Goal: Find specific page/section: Find specific page/section

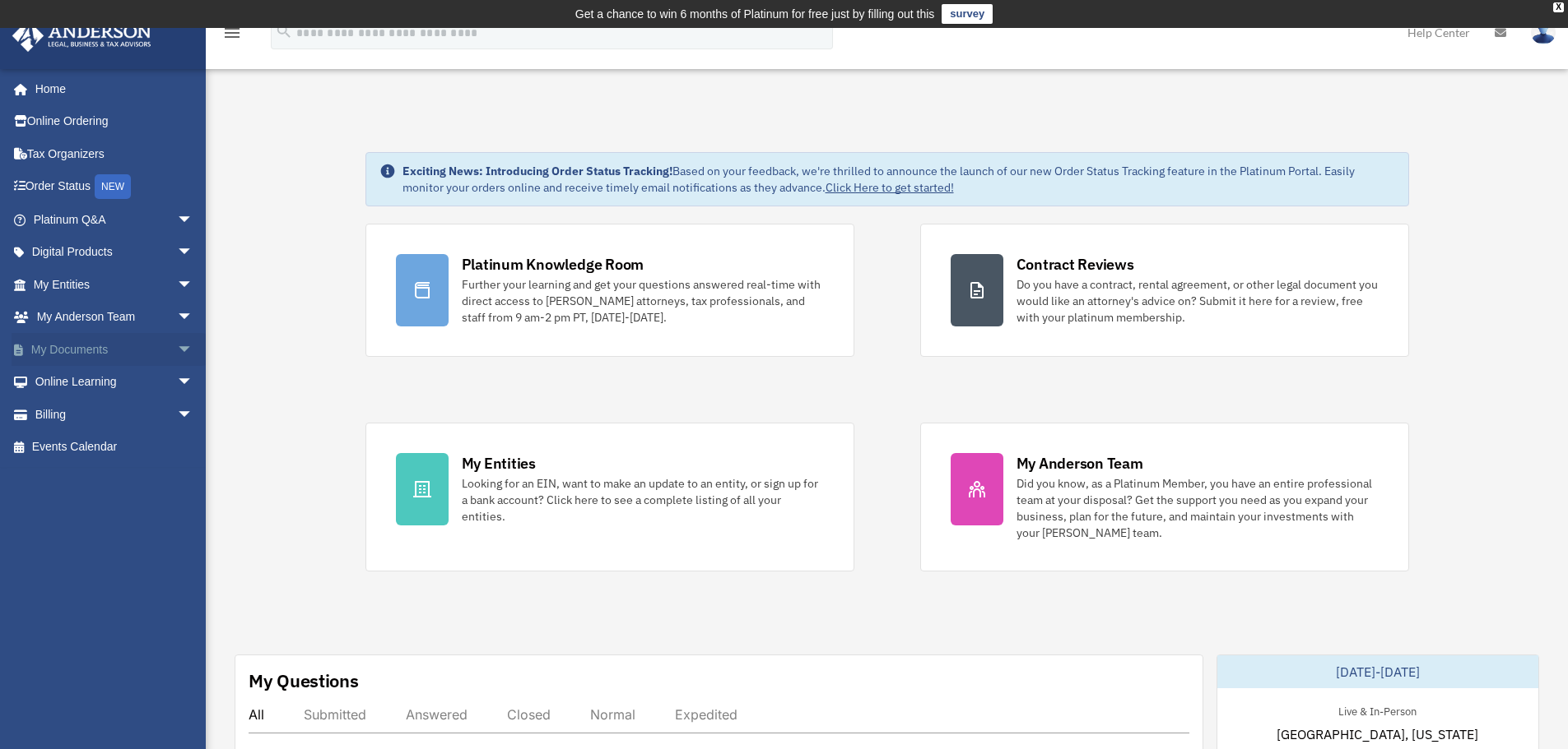
click at [177, 346] on span "arrow_drop_down" at bounding box center [193, 350] width 33 height 34
click at [63, 284] on link "My Entities arrow_drop_down" at bounding box center [115, 285] width 206 height 33
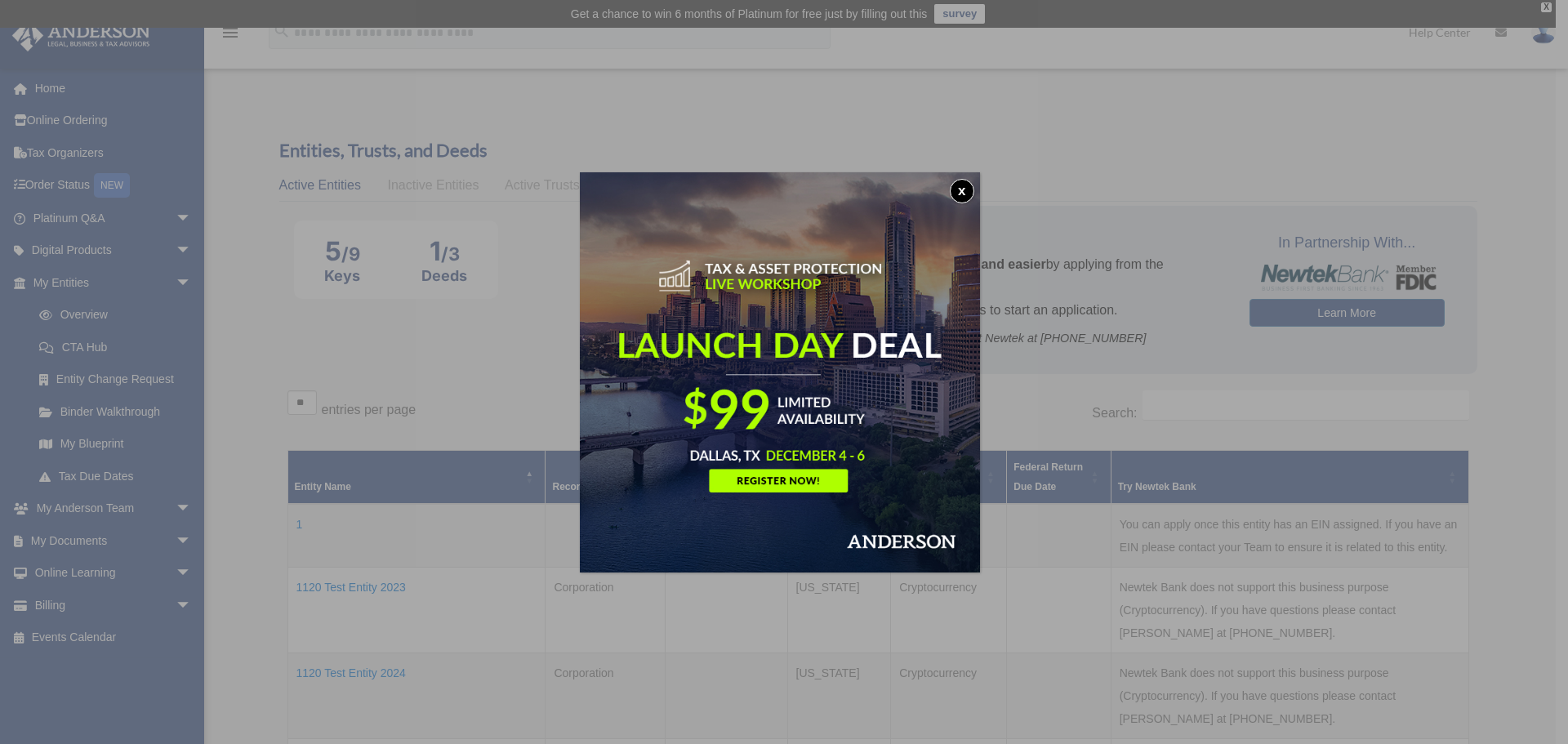
click at [970, 196] on button "x" at bounding box center [962, 190] width 24 height 24
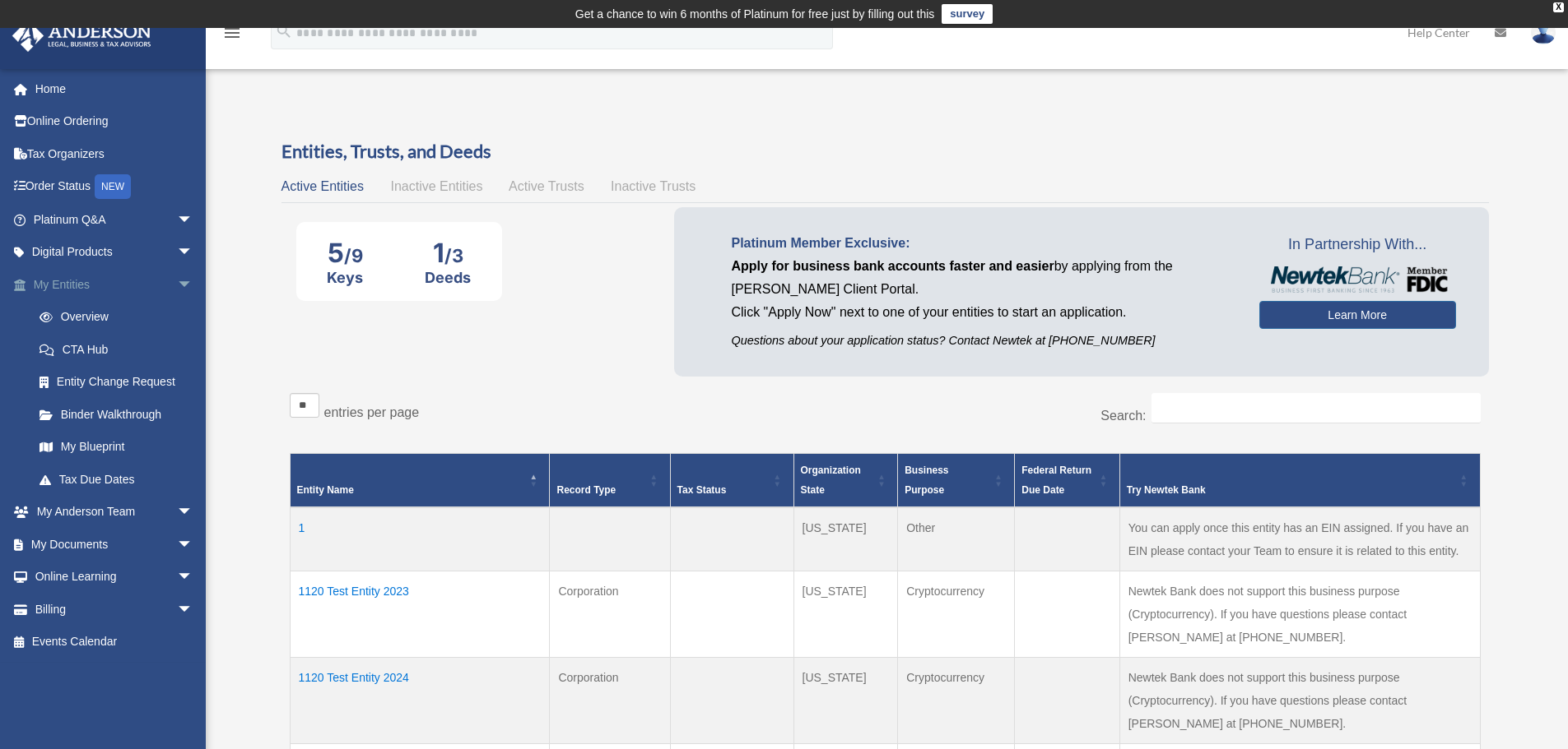
click at [75, 284] on link "My Entities arrow_drop_down" at bounding box center [115, 285] width 206 height 33
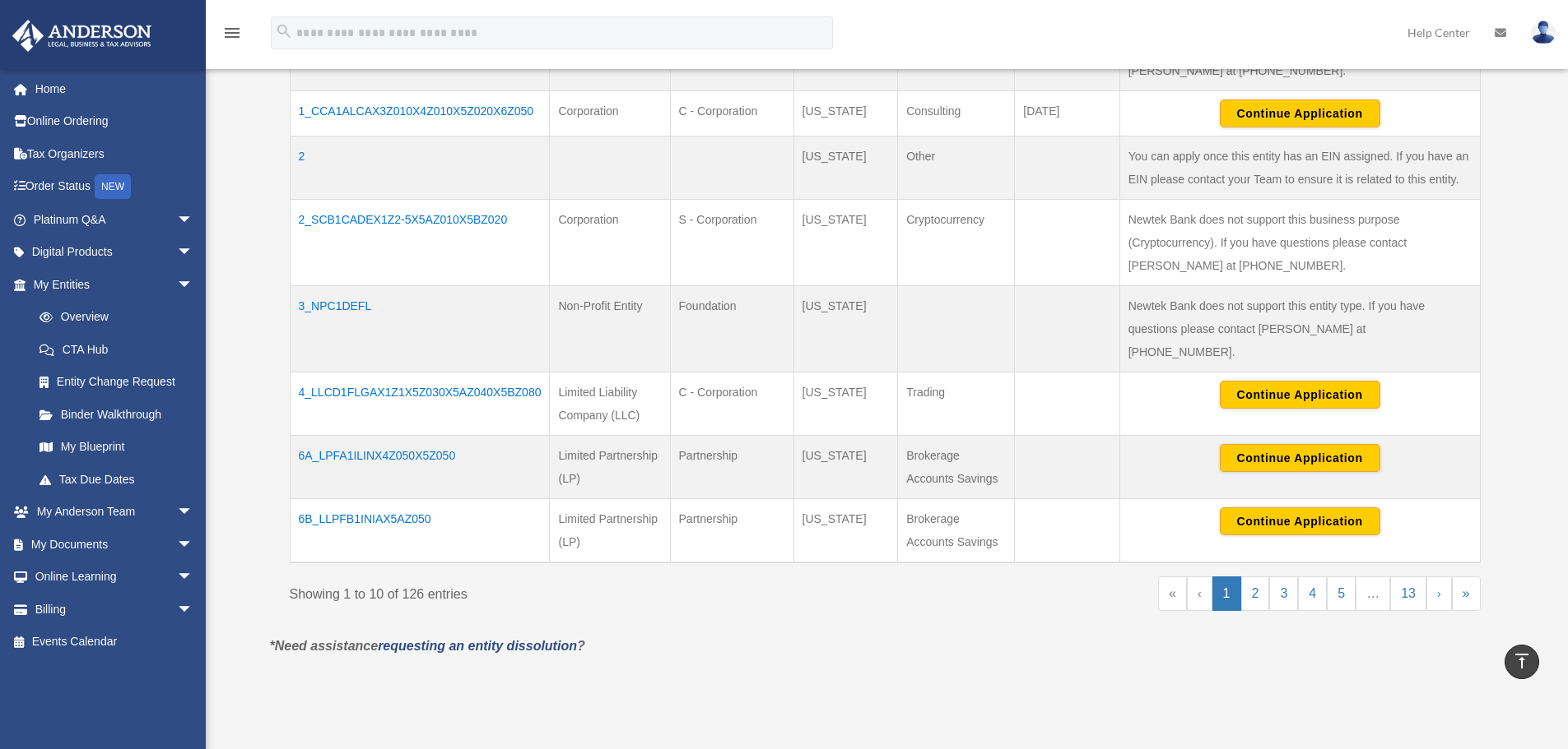
scroll to position [658, 0]
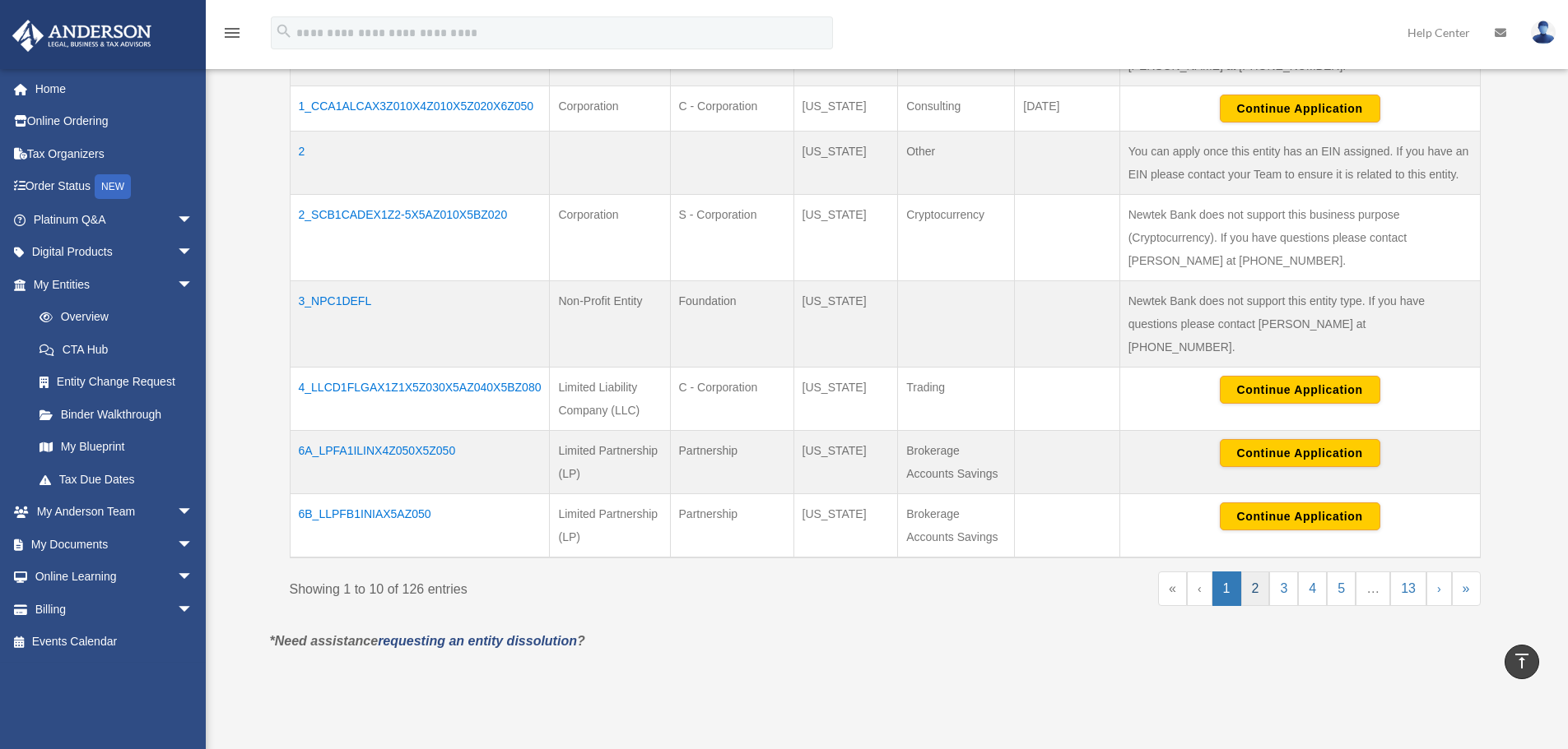
click at [1256, 572] on link "2" at bounding box center [1255, 589] width 29 height 35
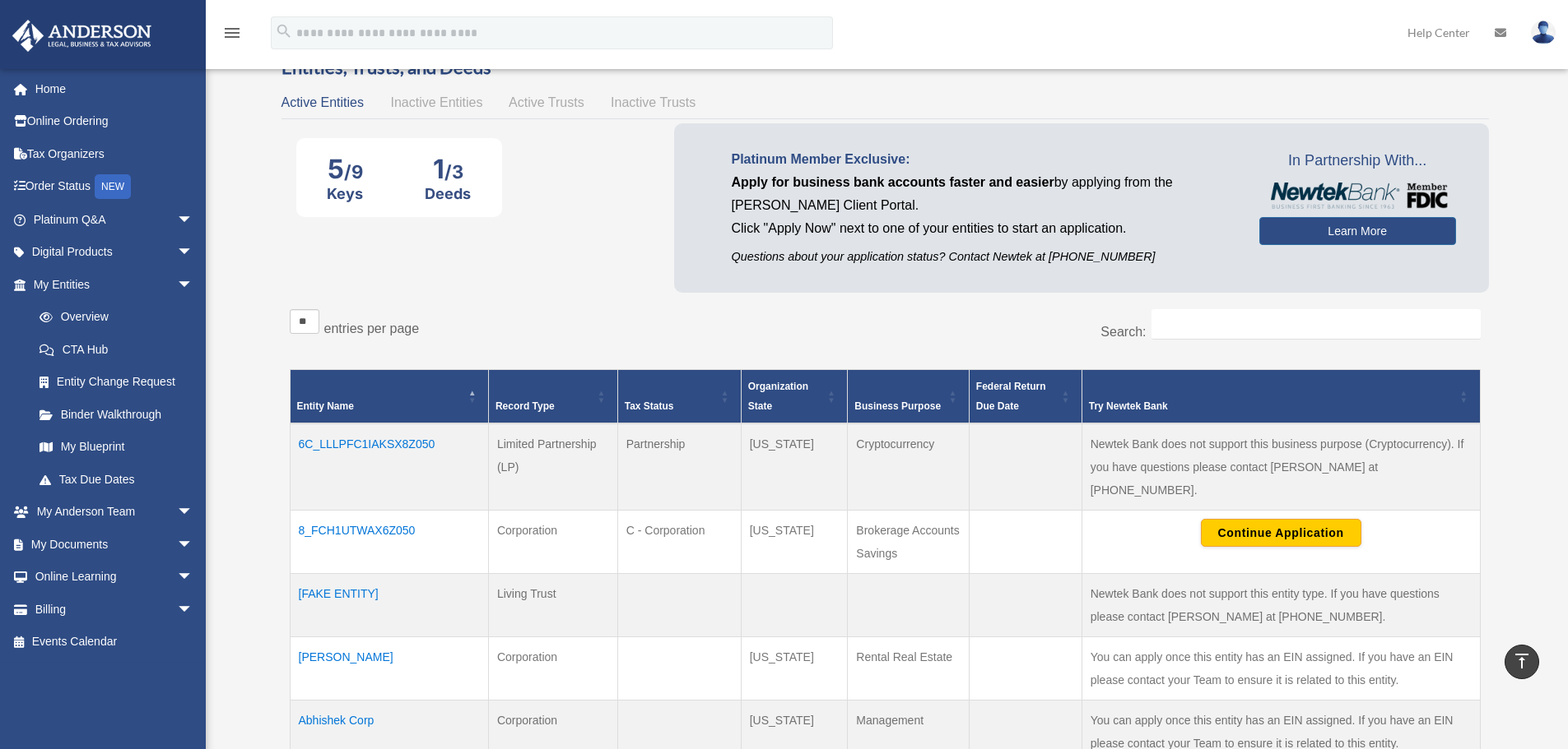
scroll to position [82, 0]
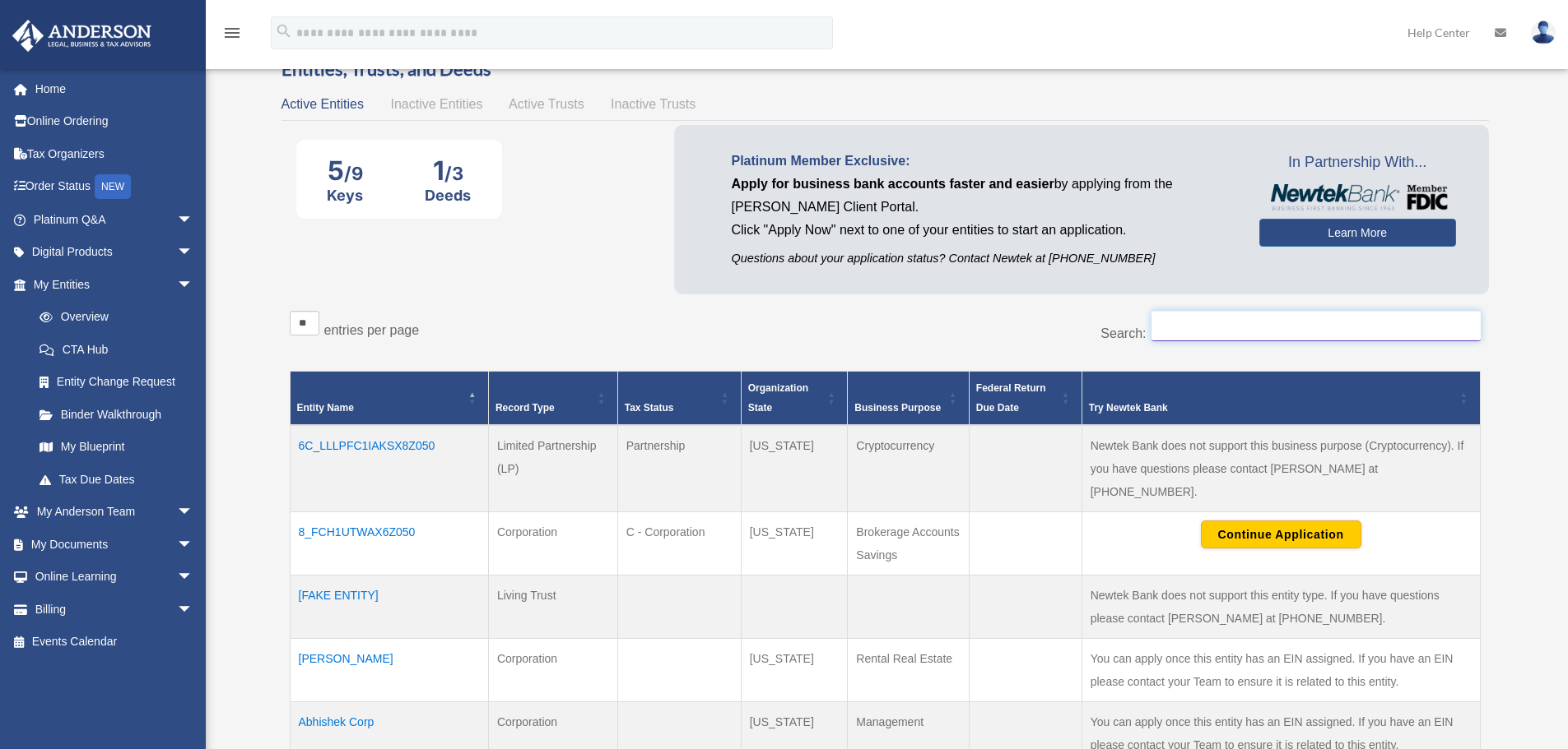
click at [1211, 325] on input "Search:" at bounding box center [1316, 326] width 329 height 31
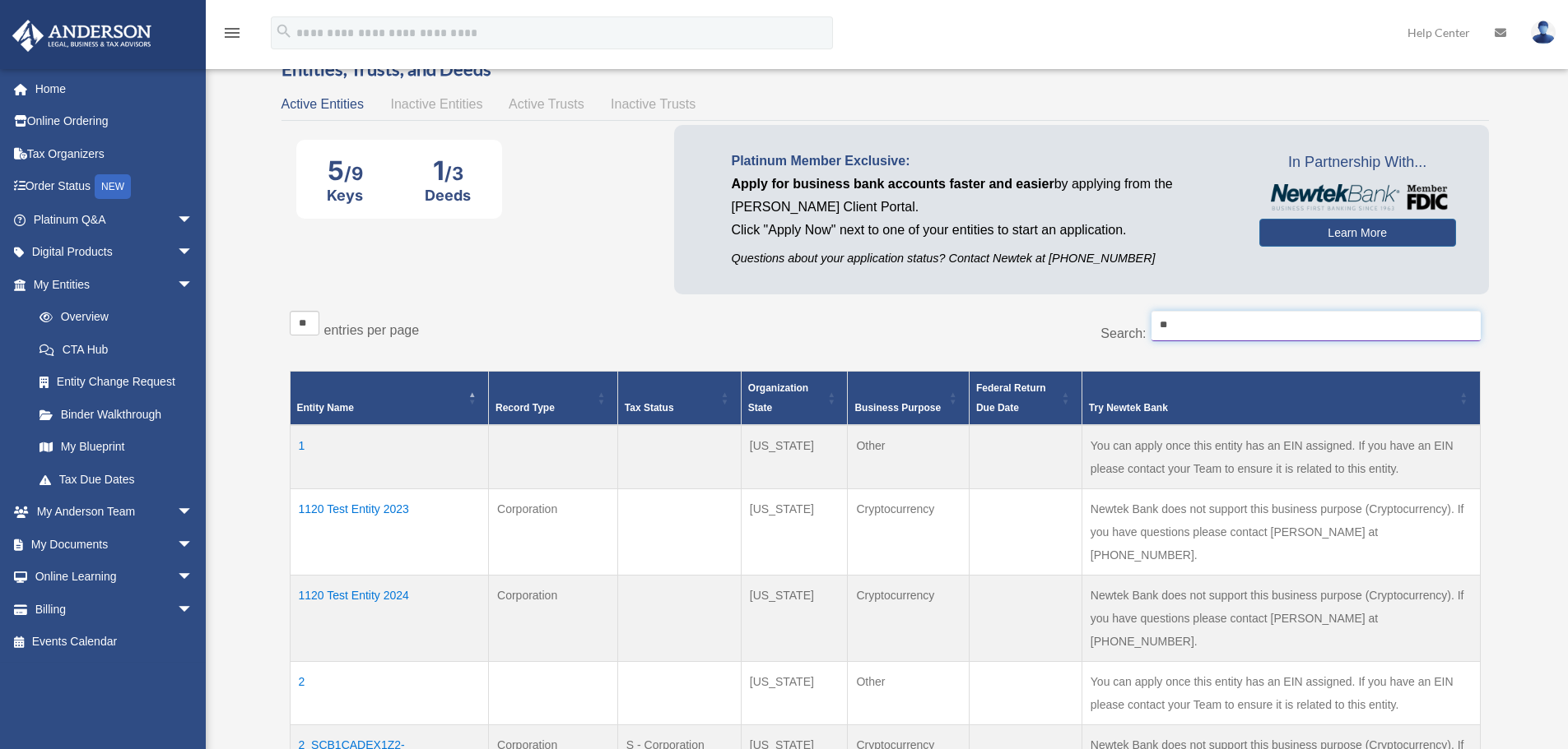
type input "*"
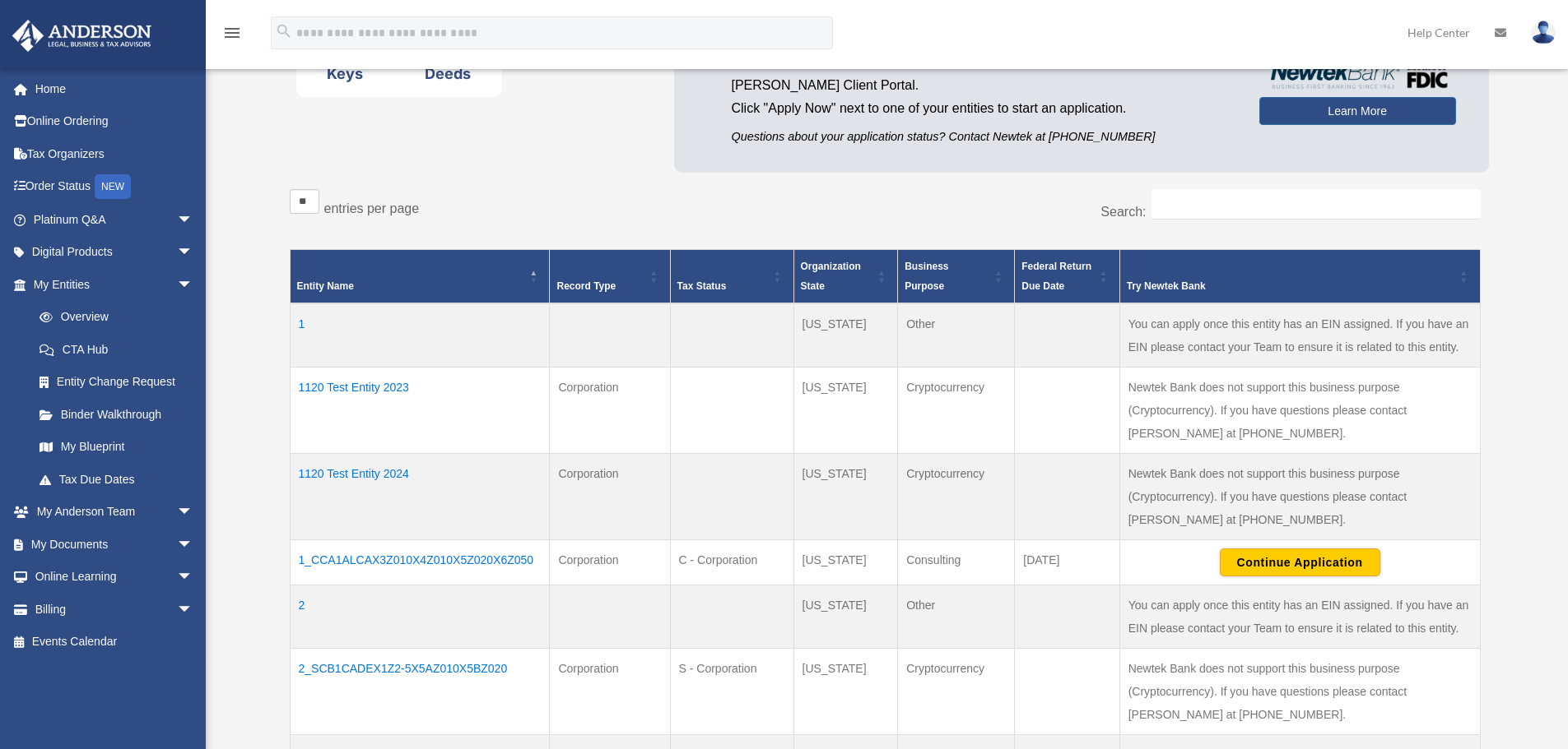
scroll to position [247, 0]
